Goal: Task Accomplishment & Management: Manage account settings

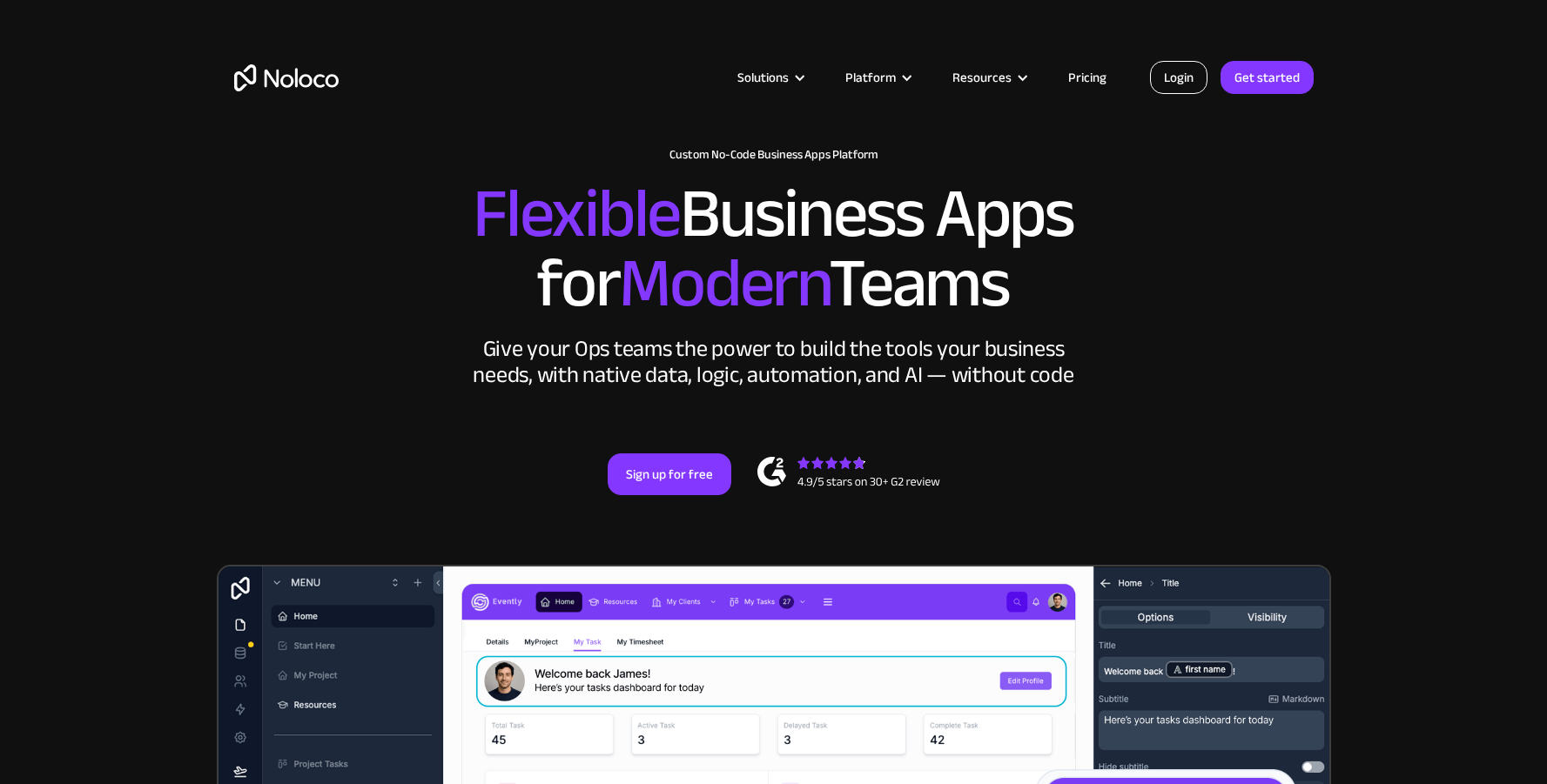
click at [1195, 82] on link "Login" at bounding box center [1178, 77] width 58 height 33
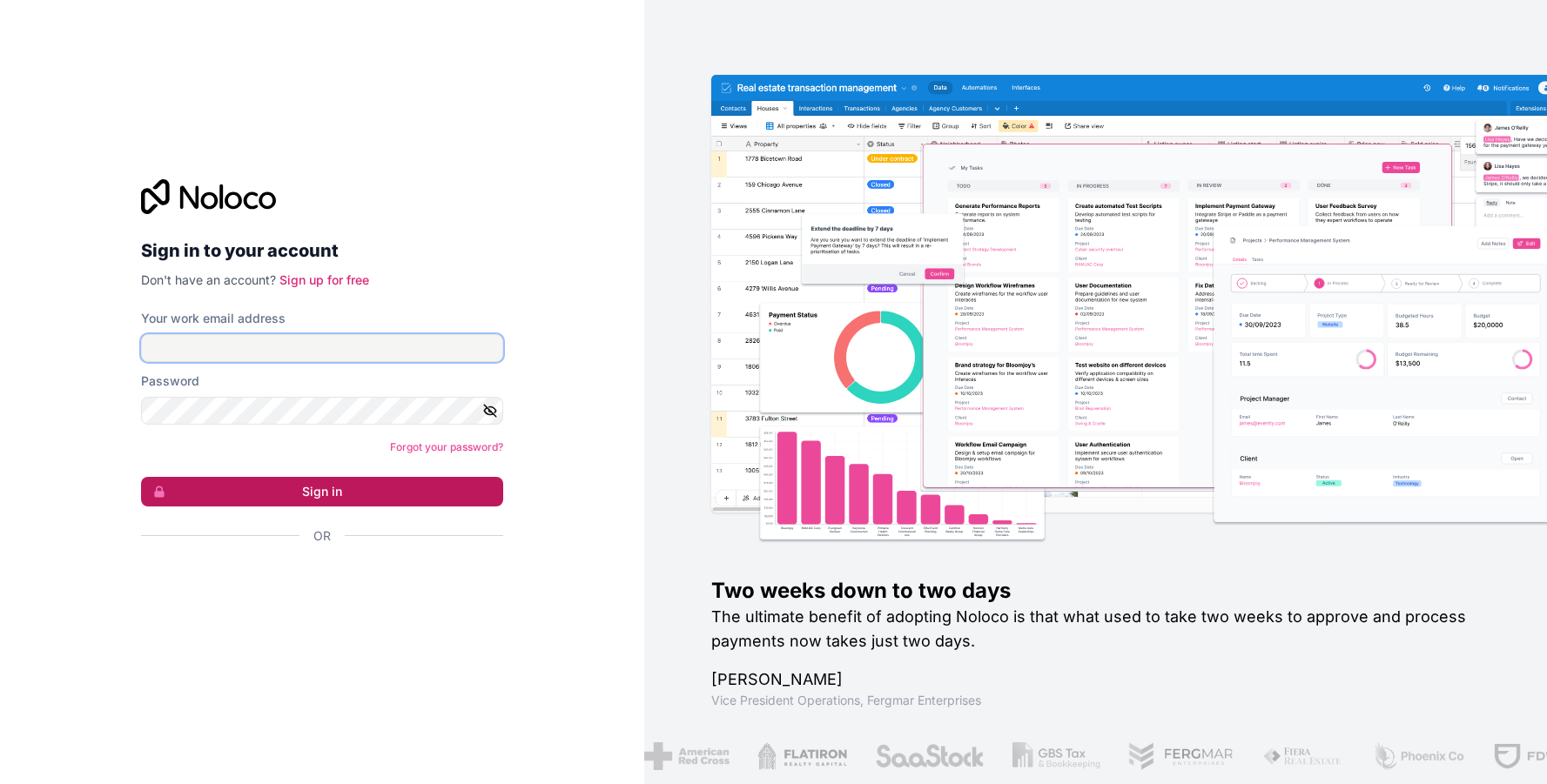
type input "[EMAIL_ADDRESS][DOMAIN_NAME]"
click at [274, 493] on button "Sign in" at bounding box center [322, 491] width 362 height 30
